Goal: Transaction & Acquisition: Purchase product/service

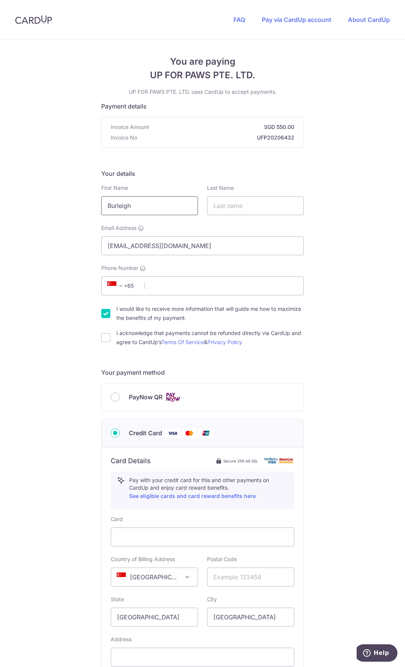
click at [171, 211] on input "Burleigh" at bounding box center [149, 205] width 97 height 19
type input "[PERSON_NAME]"
type input "Zemans"
drag, startPoint x: 195, startPoint y: 283, endPoint x: 194, endPoint y: 277, distance: 5.7
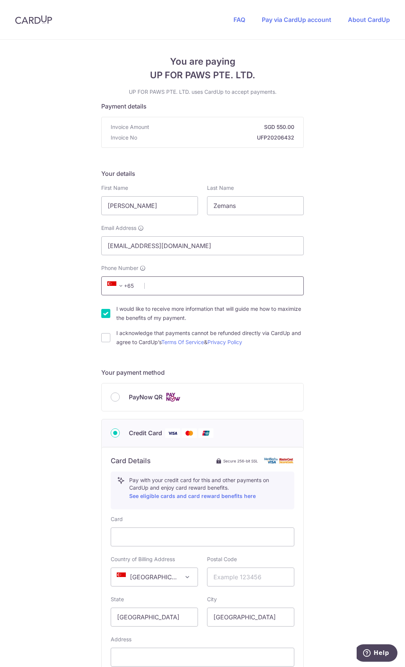
click at [195, 283] on input "Phone Number" at bounding box center [202, 285] width 203 height 19
type input "96664953"
click at [107, 338] on input "I acknowledge that payments cannot be refunded directly via CardUp and agree to…" at bounding box center [105, 337] width 9 height 9
checkbox input "true"
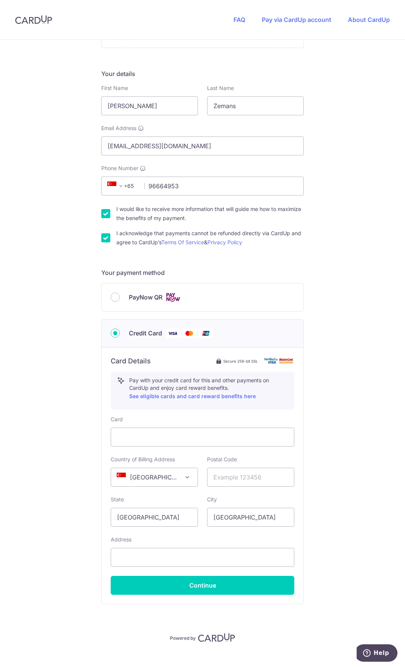
scroll to position [110, 0]
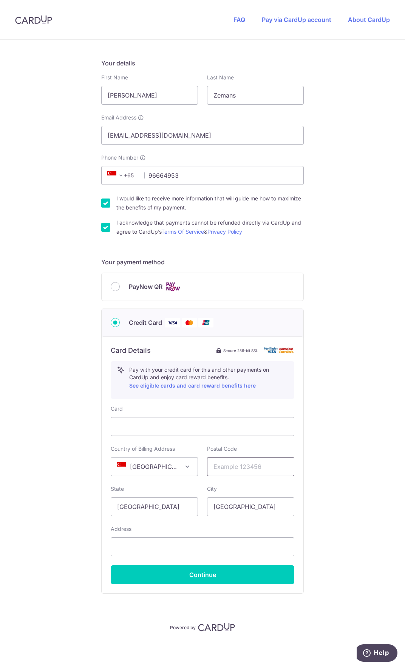
click at [242, 470] on input "text" at bounding box center [250, 466] width 87 height 19
click at [261, 470] on input "text" at bounding box center [250, 466] width 87 height 19
type input "018982"
type input "[STREET_ADDRESS]"
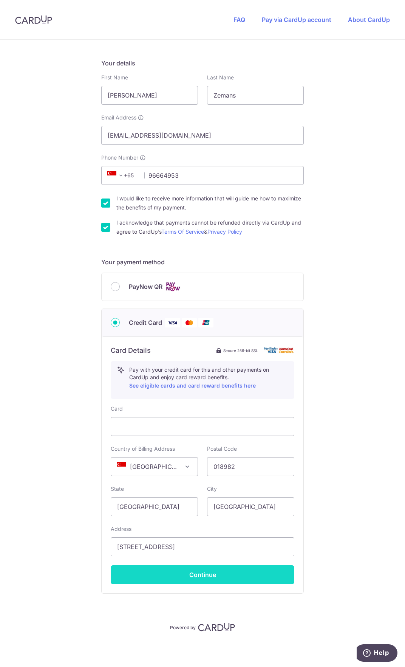
click at [207, 570] on button "Continue" at bounding box center [203, 574] width 184 height 19
type input "**** 7707"
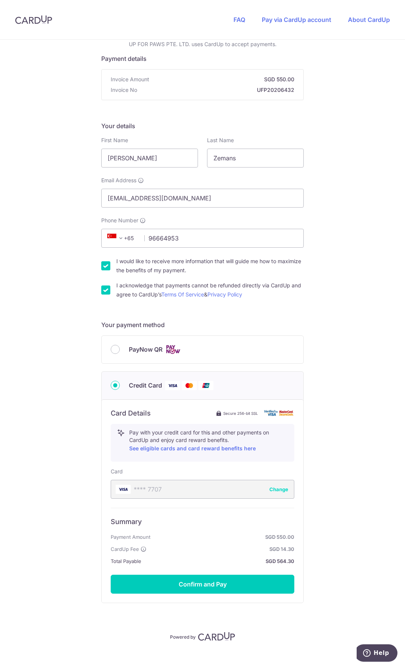
scroll to position [57, 0]
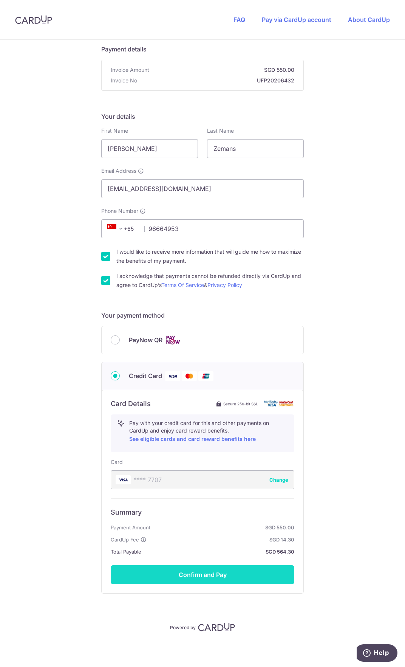
click at [197, 577] on button "Confirm and Pay" at bounding box center [203, 574] width 184 height 19
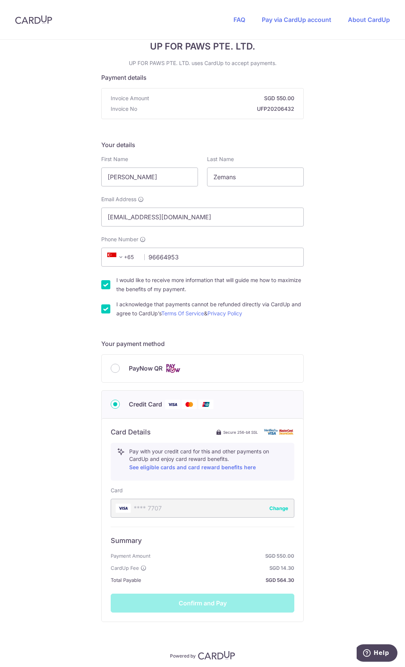
scroll to position [0, 0]
